Goal: Check status: Check status

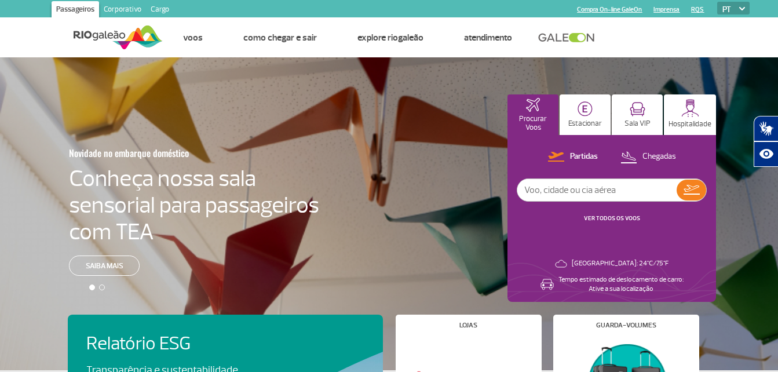
click at [583, 189] on input "text" at bounding box center [596, 190] width 159 height 22
click at [687, 192] on img at bounding box center [691, 190] width 16 height 10
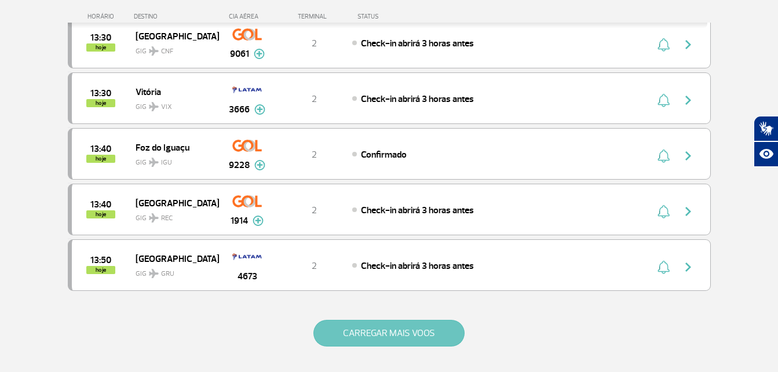
scroll to position [1101, 0]
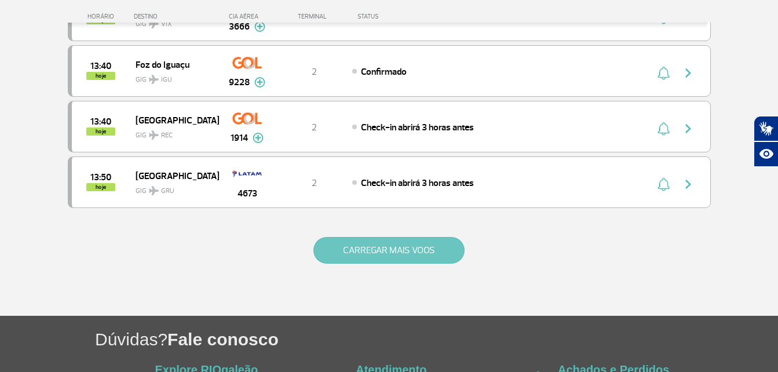
click at [415, 257] on button "CARREGAR MAIS VOOS" at bounding box center [388, 250] width 151 height 27
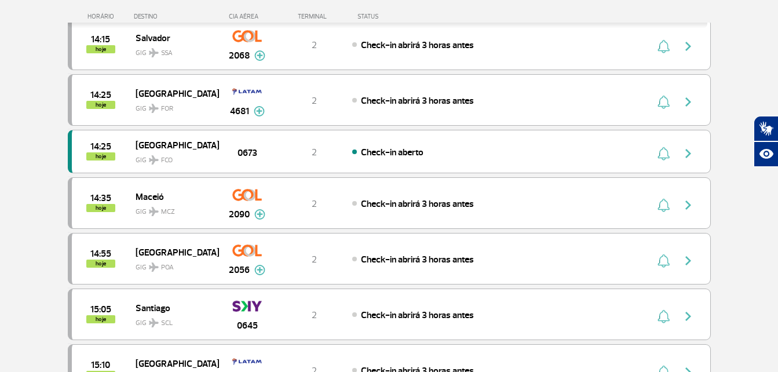
scroll to position [1274, 0]
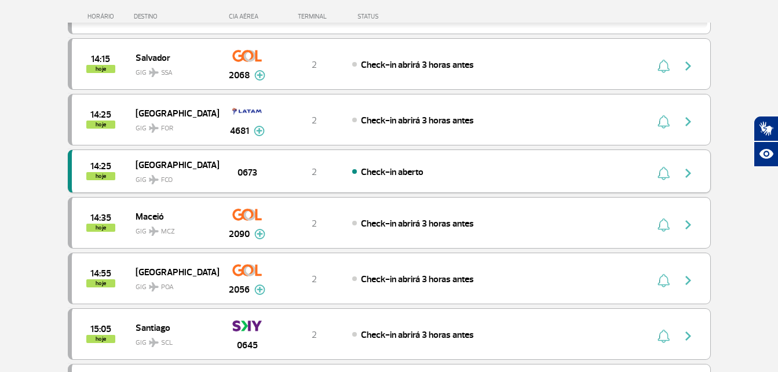
click at [415, 177] on span "Check-in aberto" at bounding box center [392, 172] width 63 height 12
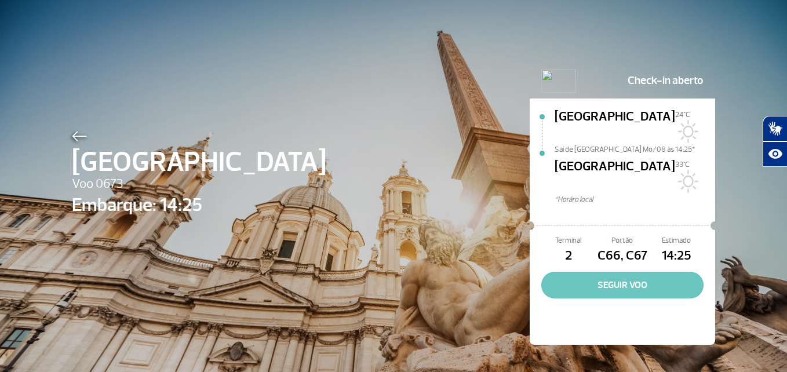
click at [603, 272] on button "SEGUIR VOO" at bounding box center [622, 285] width 162 height 27
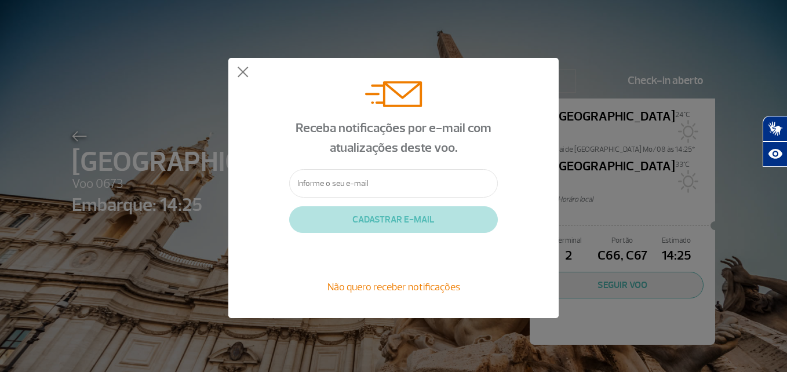
click at [394, 189] on input "text" at bounding box center [393, 183] width 209 height 28
type input "[EMAIL_ADDRESS][DOMAIN_NAME]"
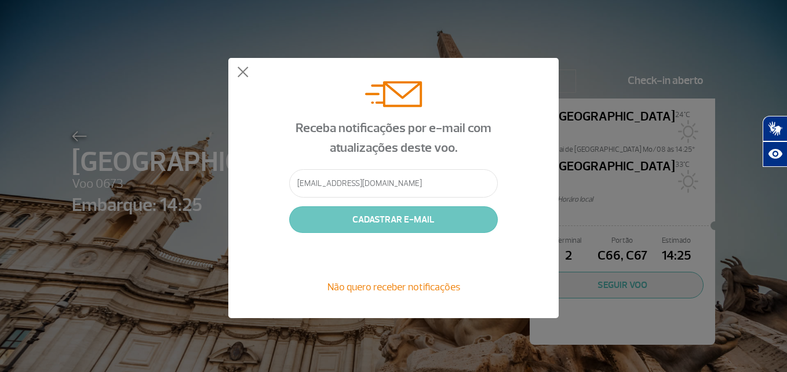
click at [389, 218] on button "CADASTRAR E-MAIL" at bounding box center [393, 219] width 209 height 27
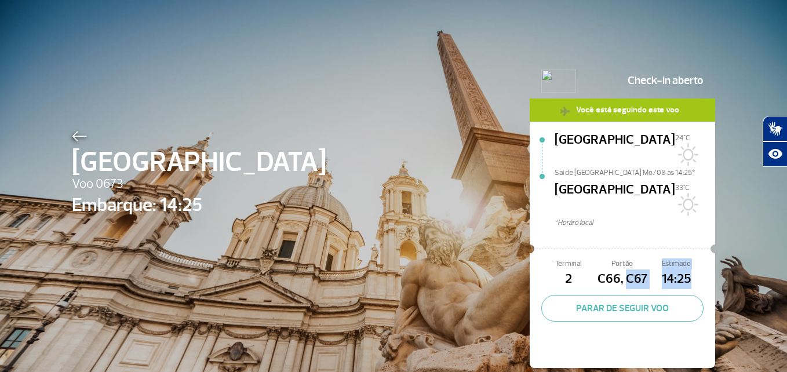
drag, startPoint x: 620, startPoint y: 251, endPoint x: 685, endPoint y: 246, distance: 64.6
click at [685, 258] on div "Terminal 2 Portão C66, C67 Estimado 14:25" at bounding box center [622, 273] width 162 height 31
click at [685, 269] on span "14:25" at bounding box center [676, 279] width 54 height 20
drag, startPoint x: 562, startPoint y: 250, endPoint x: 687, endPoint y: 247, distance: 125.1
click at [687, 258] on div "Terminal 2 Portão C66, C67 Estimado 14:25" at bounding box center [622, 273] width 162 height 31
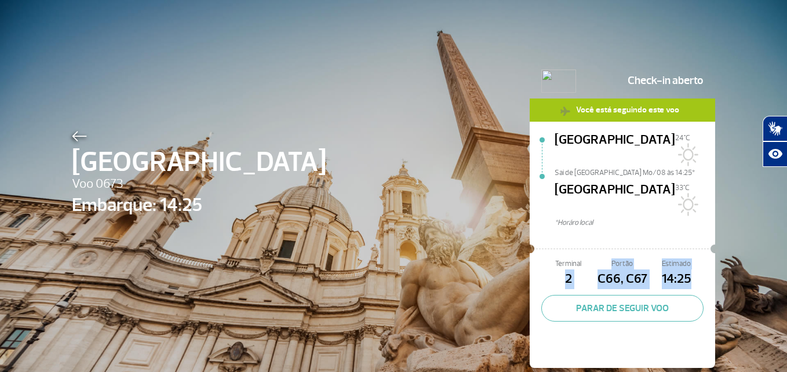
click at [687, 269] on span "14:25" at bounding box center [676, 279] width 54 height 20
drag, startPoint x: 660, startPoint y: 250, endPoint x: 683, endPoint y: 243, distance: 23.6
click at [683, 269] on span "14:25" at bounding box center [676, 279] width 54 height 20
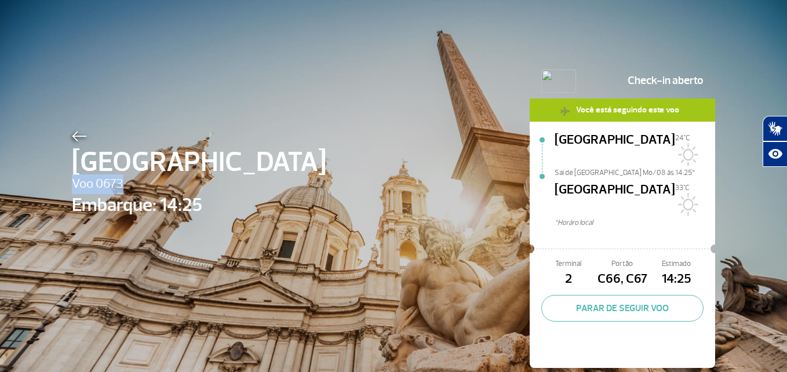
drag, startPoint x: 75, startPoint y: 182, endPoint x: 138, endPoint y: 189, distance: 62.9
click at [138, 189] on span "Voo 0673" at bounding box center [199, 184] width 254 height 20
drag, startPoint x: 138, startPoint y: 189, endPoint x: 212, endPoint y: 201, distance: 75.1
click at [212, 201] on div "Roma Voo 0673 Embarque: 14:25 Check-in aberto Você está seguindo este voo [GEOG…" at bounding box center [393, 198] width 660 height 397
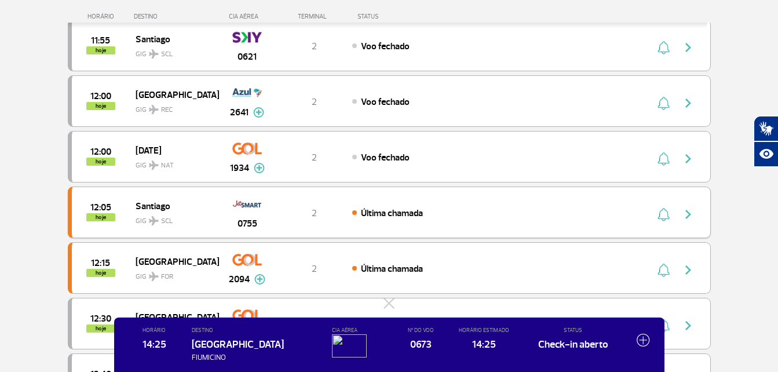
scroll to position [405, 0]
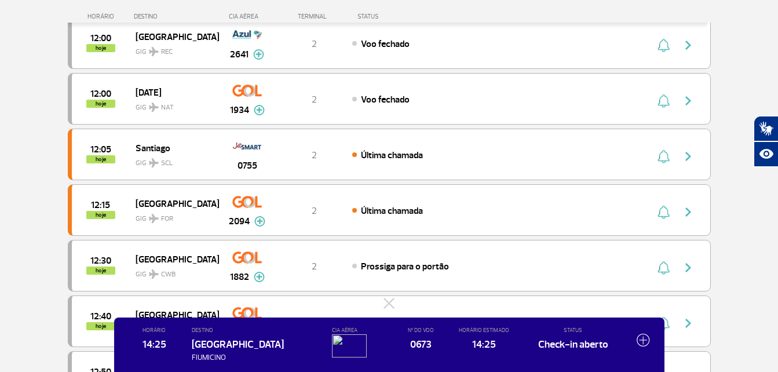
click at [344, 346] on img at bounding box center [349, 345] width 35 height 23
click at [336, 337] on img at bounding box center [349, 345] width 35 height 23
click at [338, 340] on img at bounding box center [349, 345] width 35 height 23
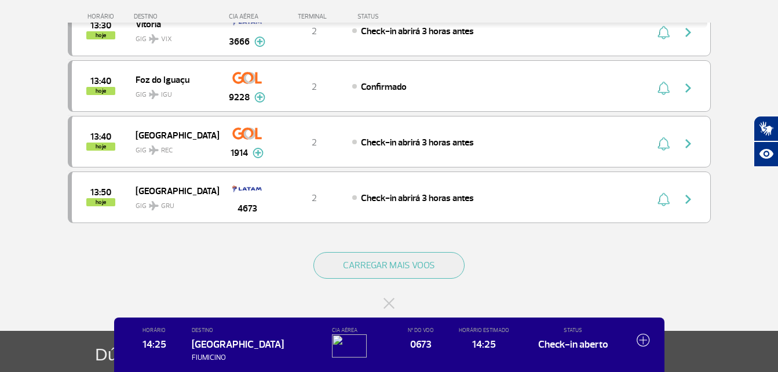
scroll to position [1158, 0]
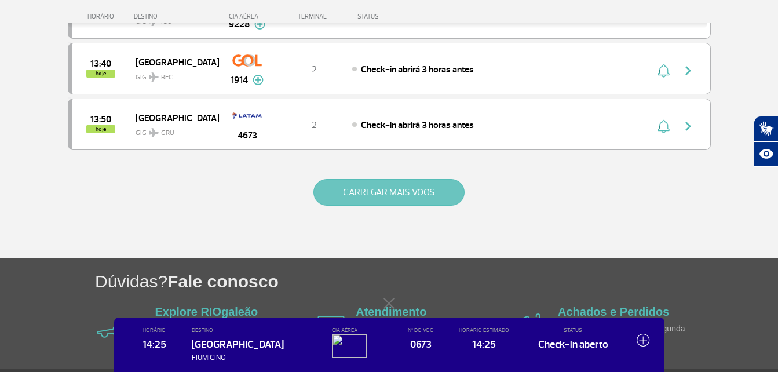
click at [378, 193] on button "CARREGAR MAIS VOOS" at bounding box center [388, 192] width 151 height 27
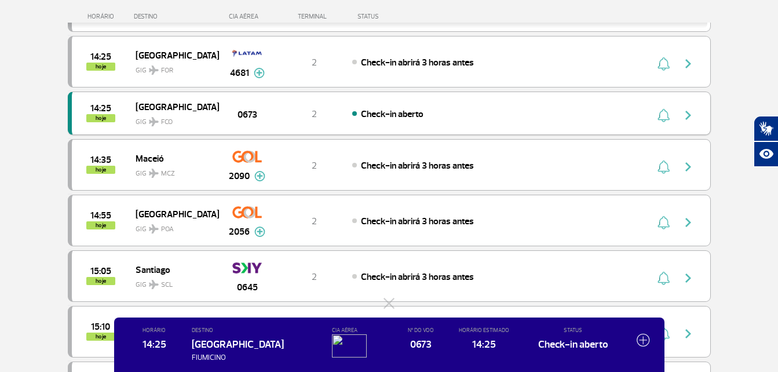
scroll to position [1274, 0]
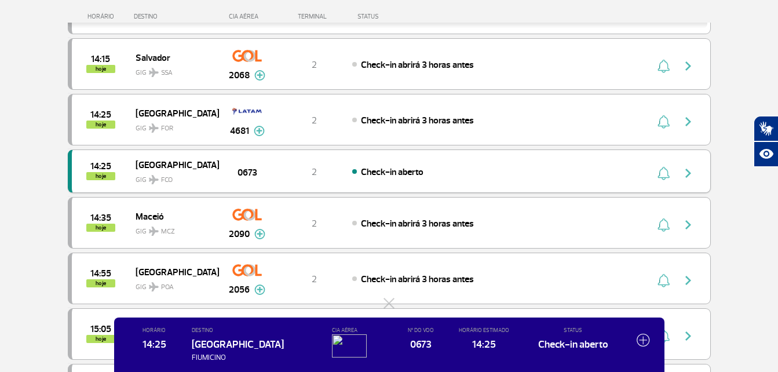
click at [390, 173] on span "Check-in aberto" at bounding box center [392, 172] width 63 height 12
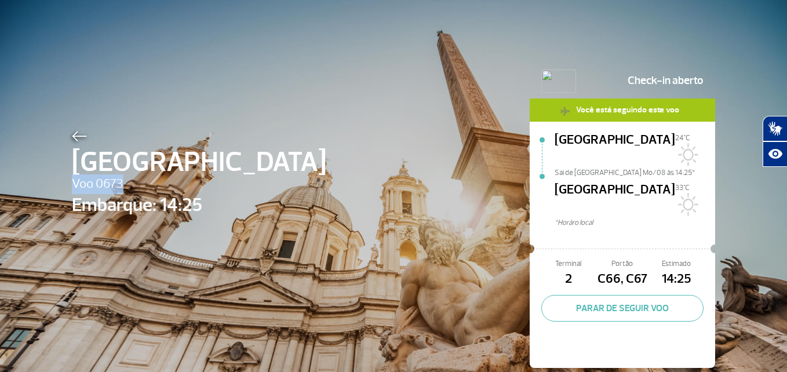
drag, startPoint x: 74, startPoint y: 182, endPoint x: 143, endPoint y: 178, distance: 69.0
click at [143, 178] on span "Voo 0673" at bounding box center [199, 184] width 254 height 20
